Goal: Navigation & Orientation: Understand site structure

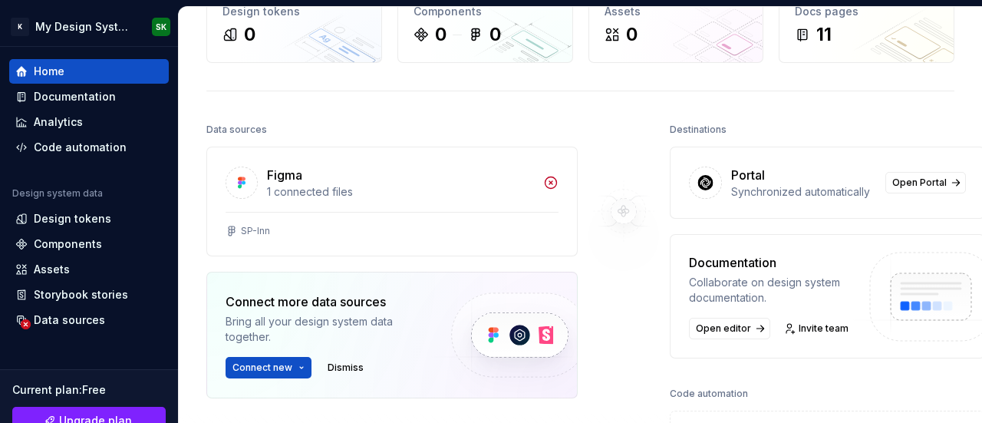
scroll to position [77, 0]
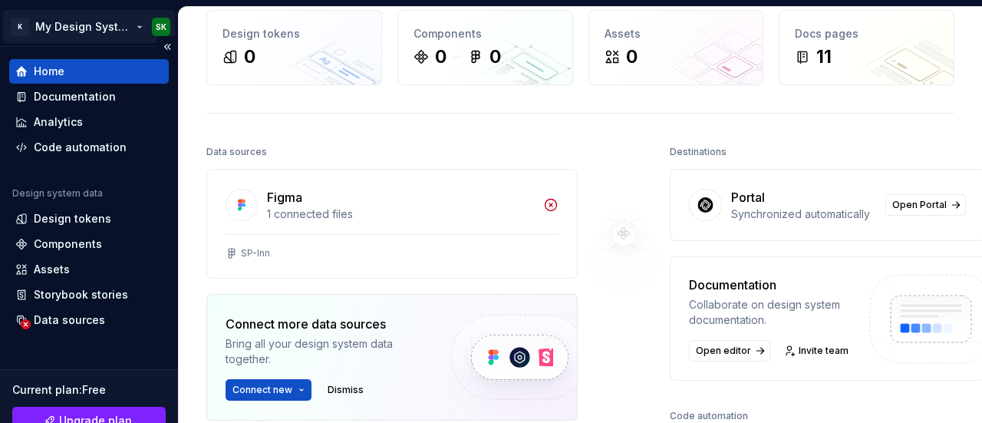
click at [80, 24] on html "K My Design System SK Home Documentation Analytics Code automation Design syste…" at bounding box center [491, 211] width 982 height 423
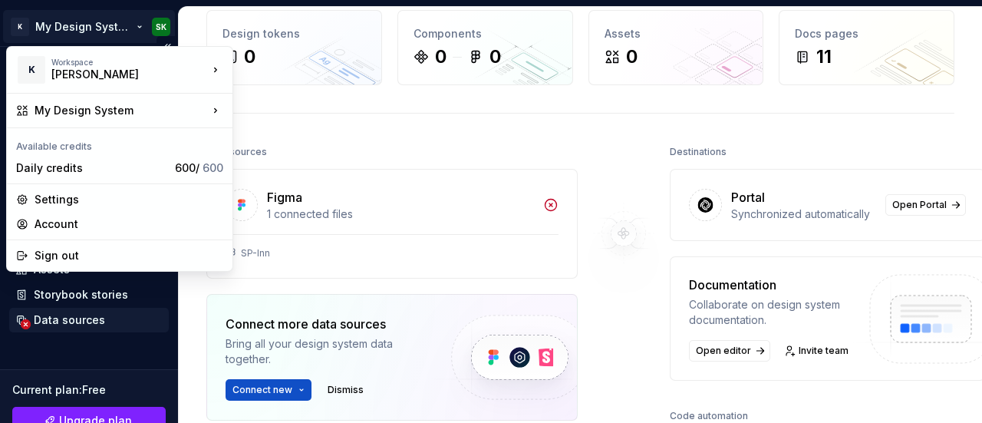
click at [158, 312] on html "K My Design System SK Home Documentation Analytics Code automation Design syste…" at bounding box center [491, 211] width 982 height 423
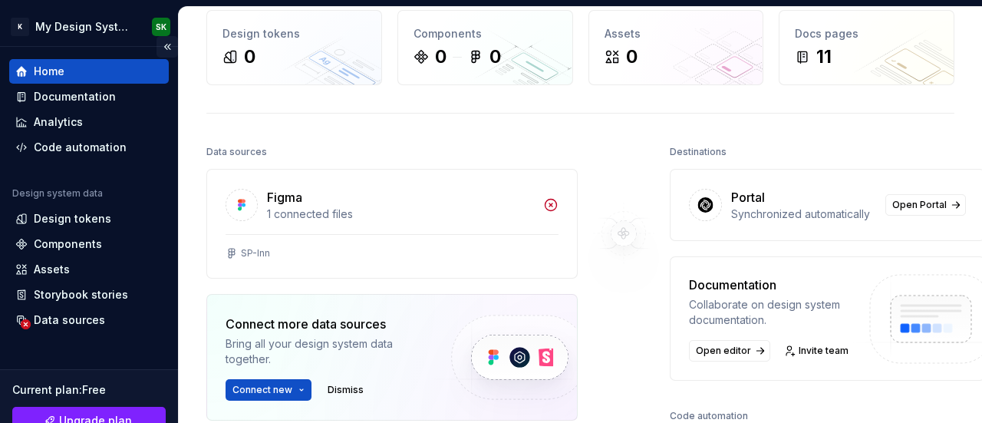
click at [160, 48] on button "Collapse sidebar" at bounding box center [167, 46] width 21 height 21
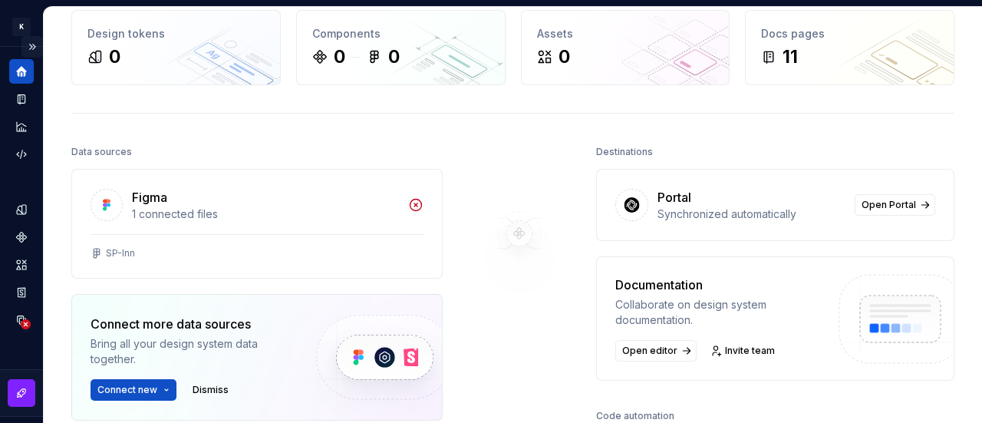
click at [31, 44] on button "Expand sidebar" at bounding box center [31, 46] width 21 height 21
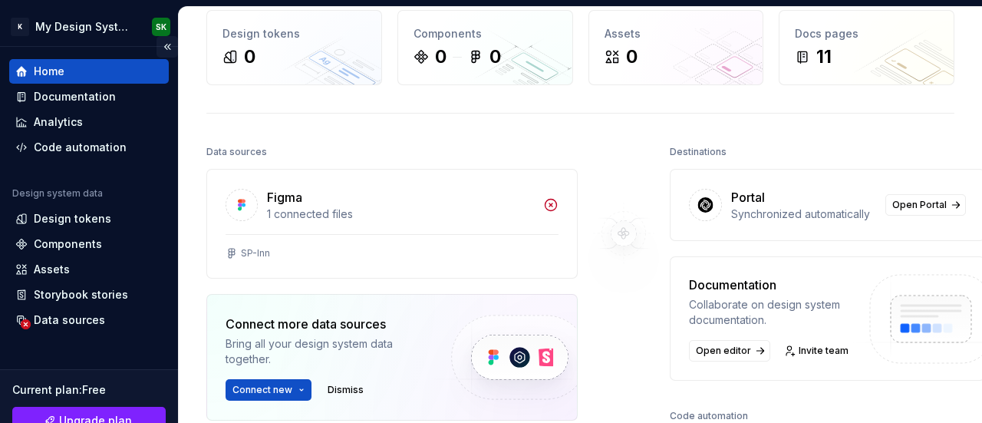
click at [157, 47] on button "Collapse sidebar" at bounding box center [167, 46] width 21 height 21
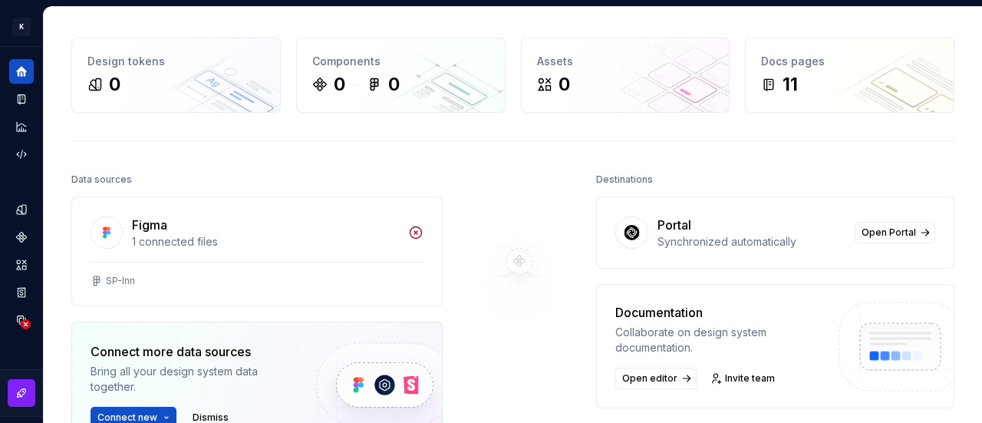
scroll to position [0, 0]
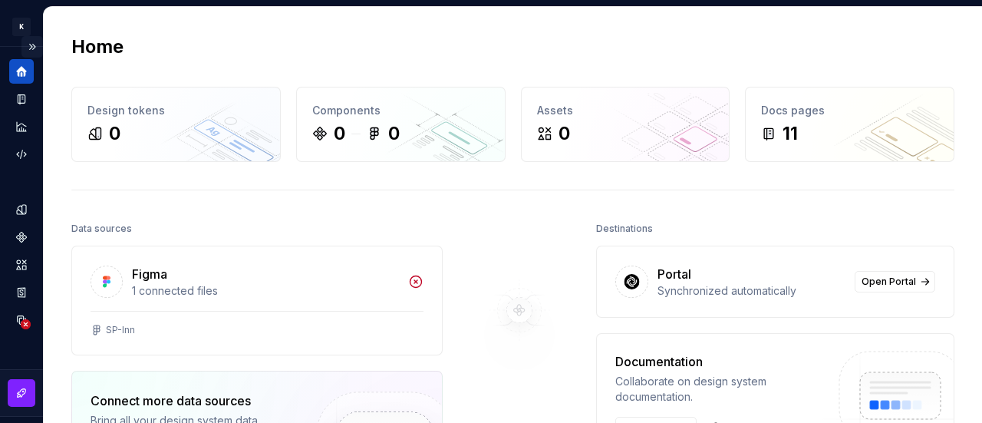
click at [28, 46] on button "Expand sidebar" at bounding box center [31, 46] width 21 height 21
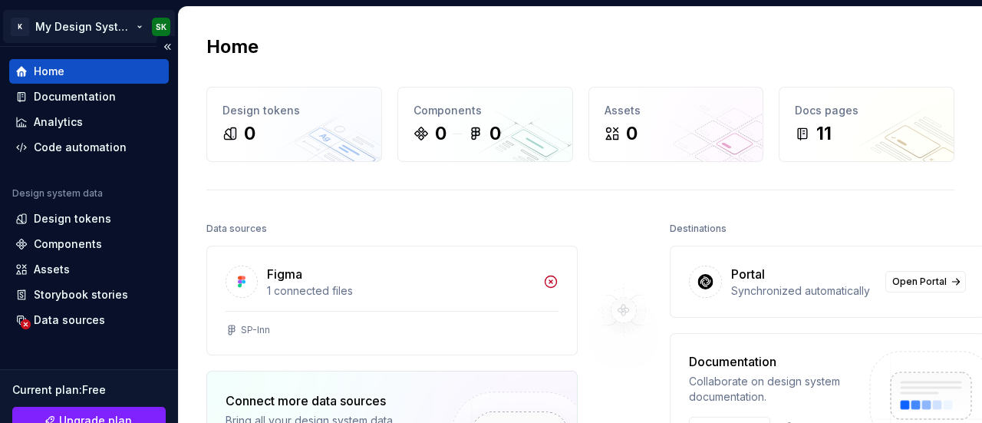
click at [25, 24] on html "K My Design System SK Home Documentation Analytics Code automation Design syste…" at bounding box center [491, 211] width 982 height 423
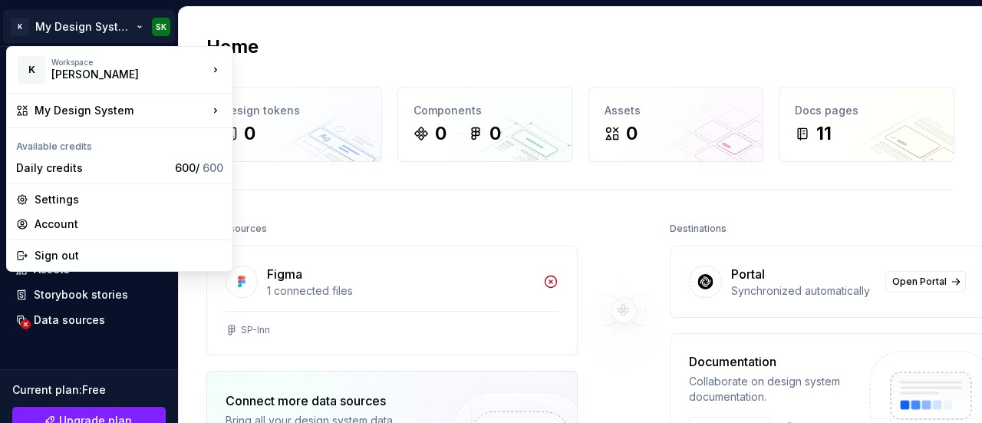
click at [128, 344] on html "K My Design System SK Home Documentation Analytics Code automation Design syste…" at bounding box center [491, 211] width 982 height 423
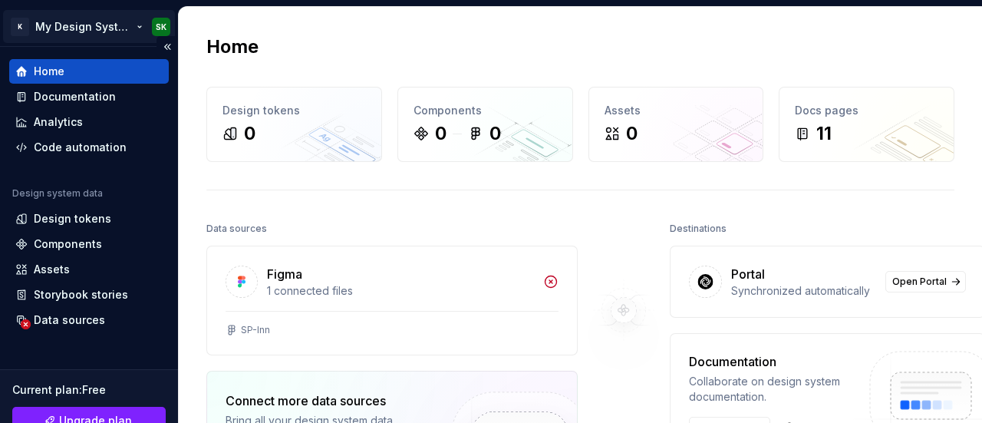
click at [160, 29] on html "K My Design System SK Home Documentation Analytics Code automation Design syste…" at bounding box center [491, 211] width 982 height 423
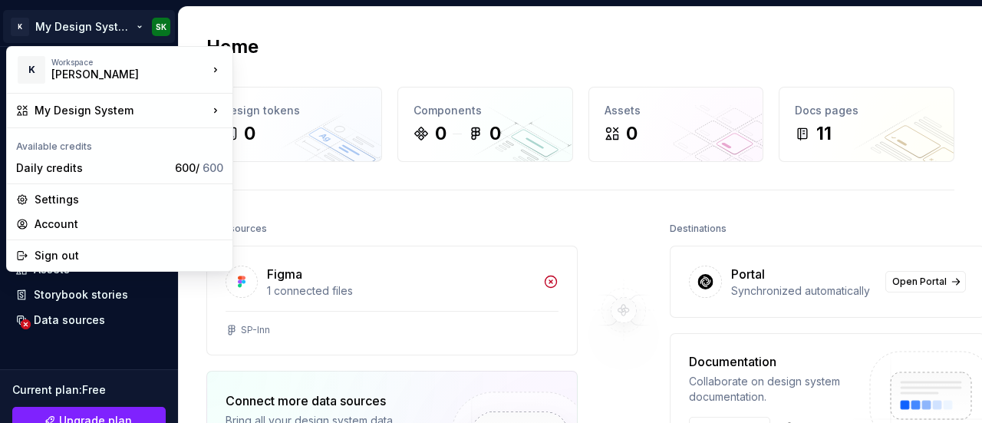
click at [8, 21] on html "K My Design System SK Home Documentation Analytics Code automation Design syste…" at bounding box center [491, 211] width 982 height 423
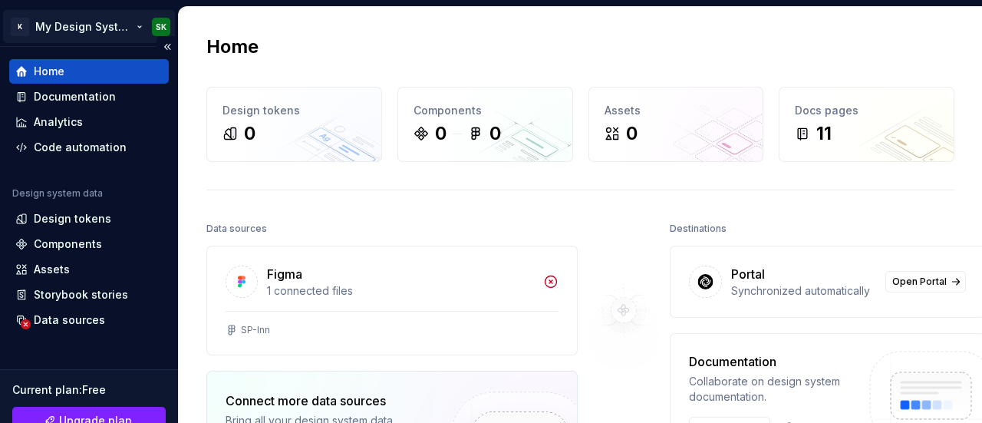
click at [56, 28] on html "K My Design System SK Home Documentation Analytics Code automation Design syste…" at bounding box center [491, 211] width 982 height 423
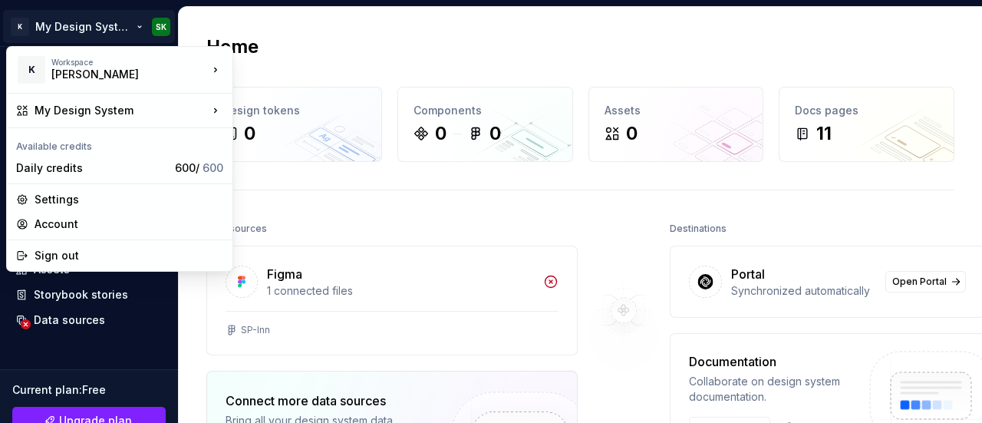
click at [8, 22] on html "K My Design System SK Home Documentation Analytics Code automation Design syste…" at bounding box center [491, 211] width 982 height 423
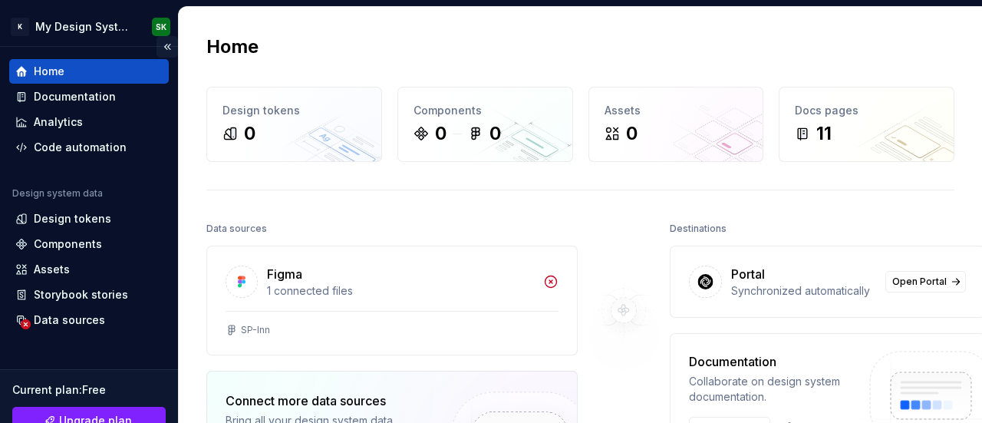
click at [159, 45] on button "Collapse sidebar" at bounding box center [167, 46] width 21 height 21
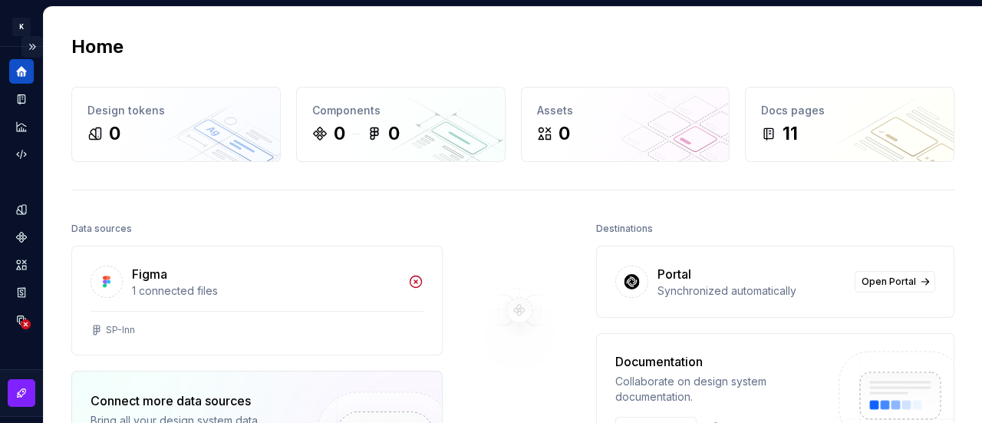
click at [26, 51] on button "Expand sidebar" at bounding box center [31, 46] width 21 height 21
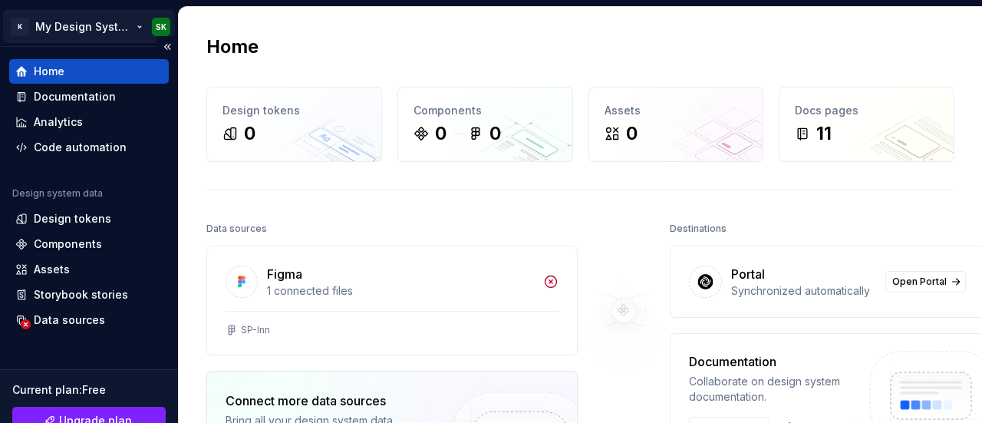
click at [54, 29] on html "K My Design System SK Home Documentation Analytics Code automation Design syste…" at bounding box center [491, 211] width 982 height 423
